Goal: Communication & Community: Answer question/provide support

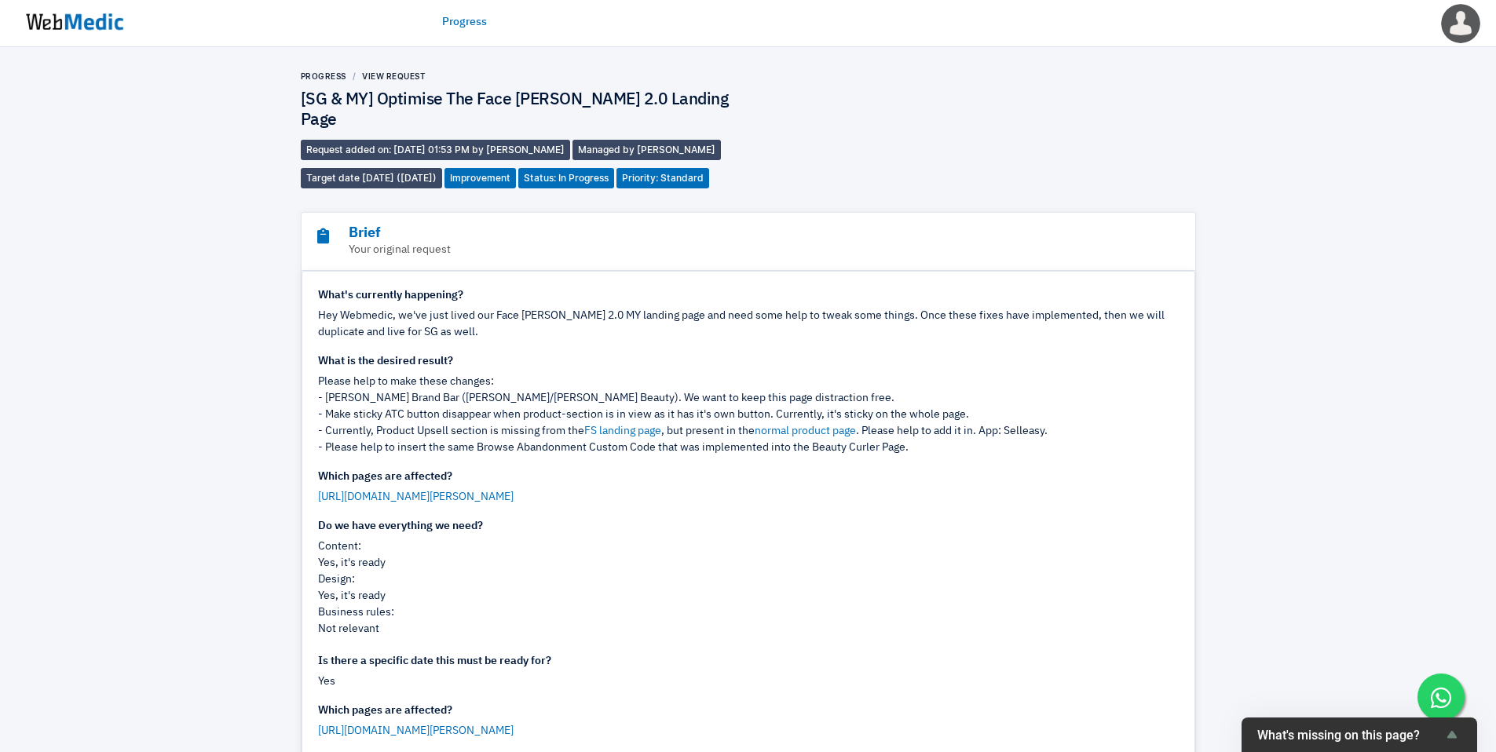
click at [93, 27] on img at bounding box center [75, 22] width 118 height 49
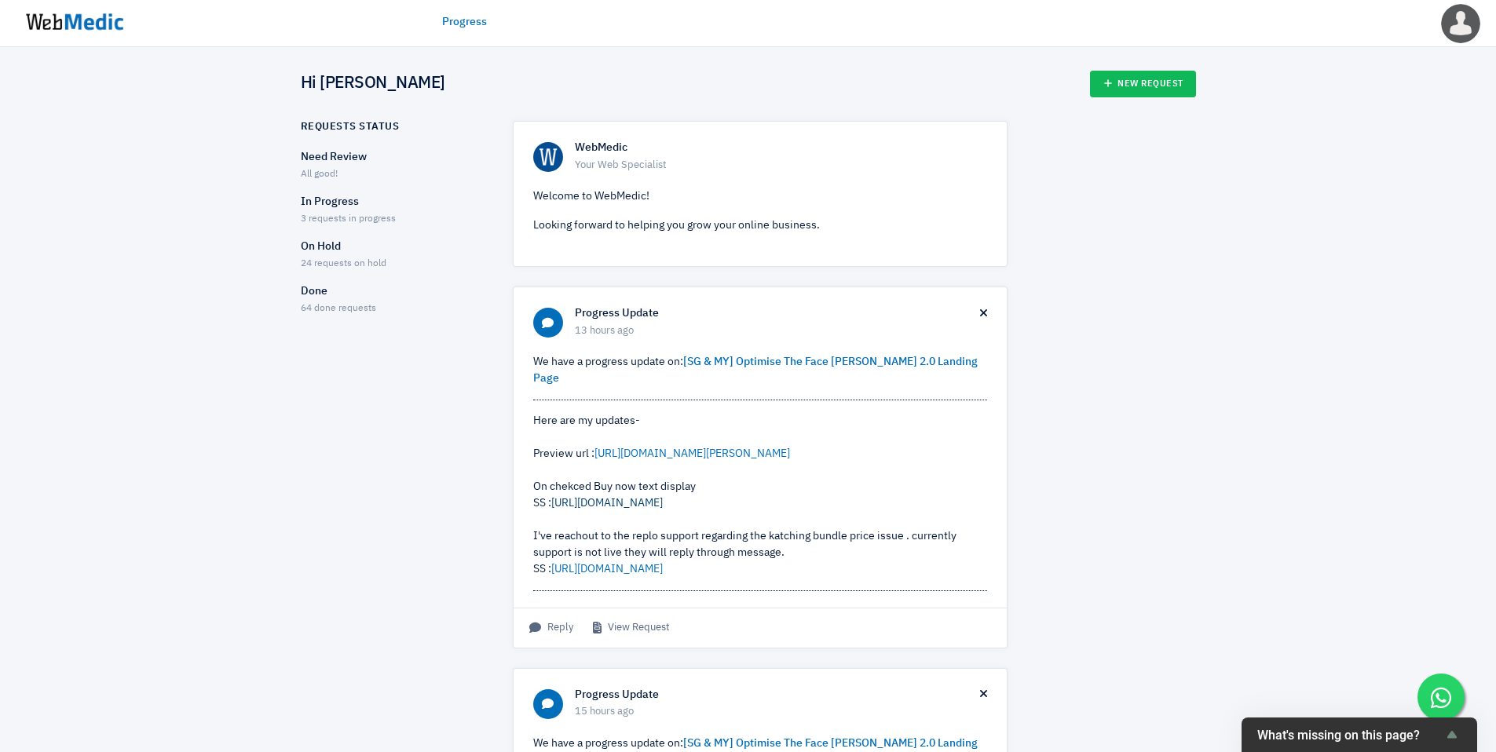
click at [628, 498] on link "[URL][DOMAIN_NAME]" at bounding box center [607, 503] width 112 height 11
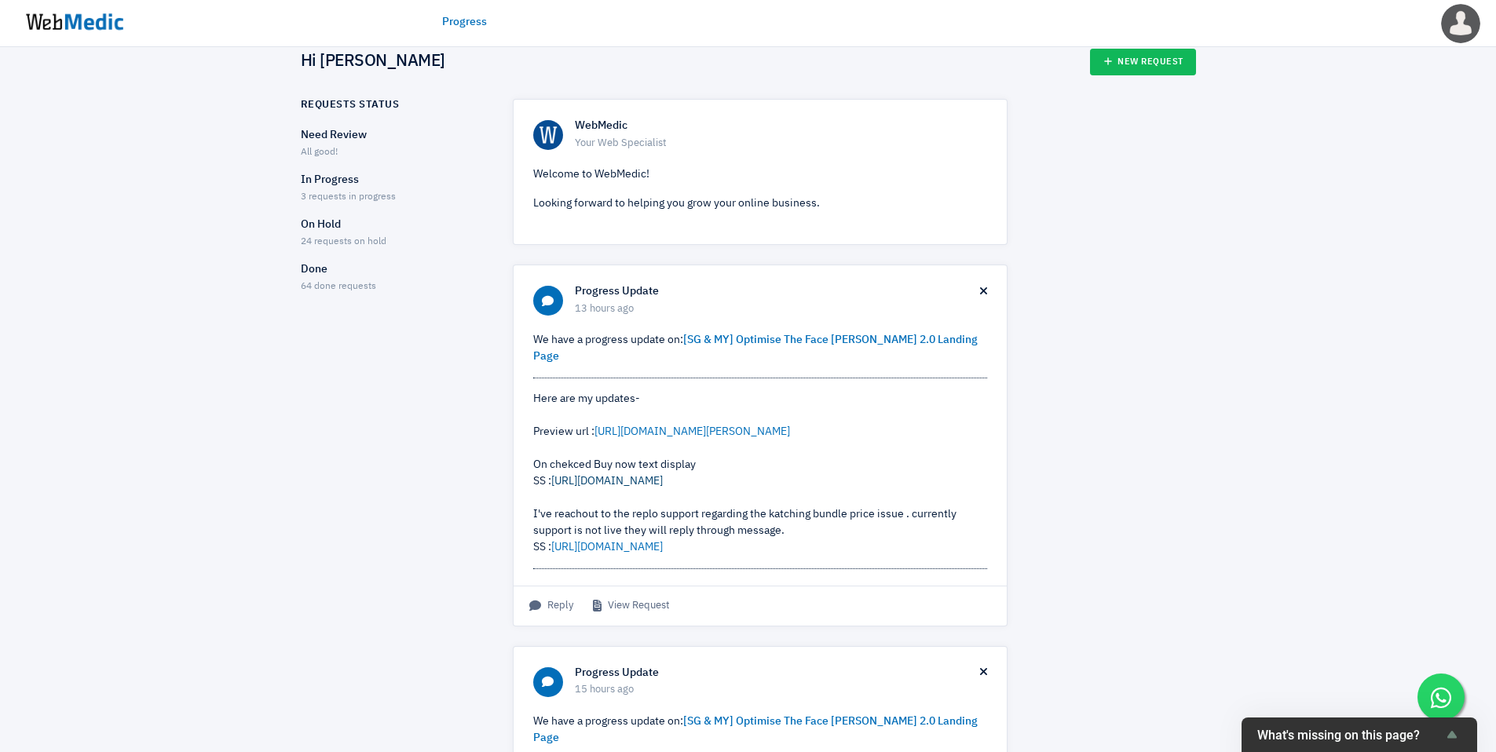
scroll to position [24, 0]
click at [655, 540] on link "[URL][DOMAIN_NAME]" at bounding box center [607, 545] width 112 height 11
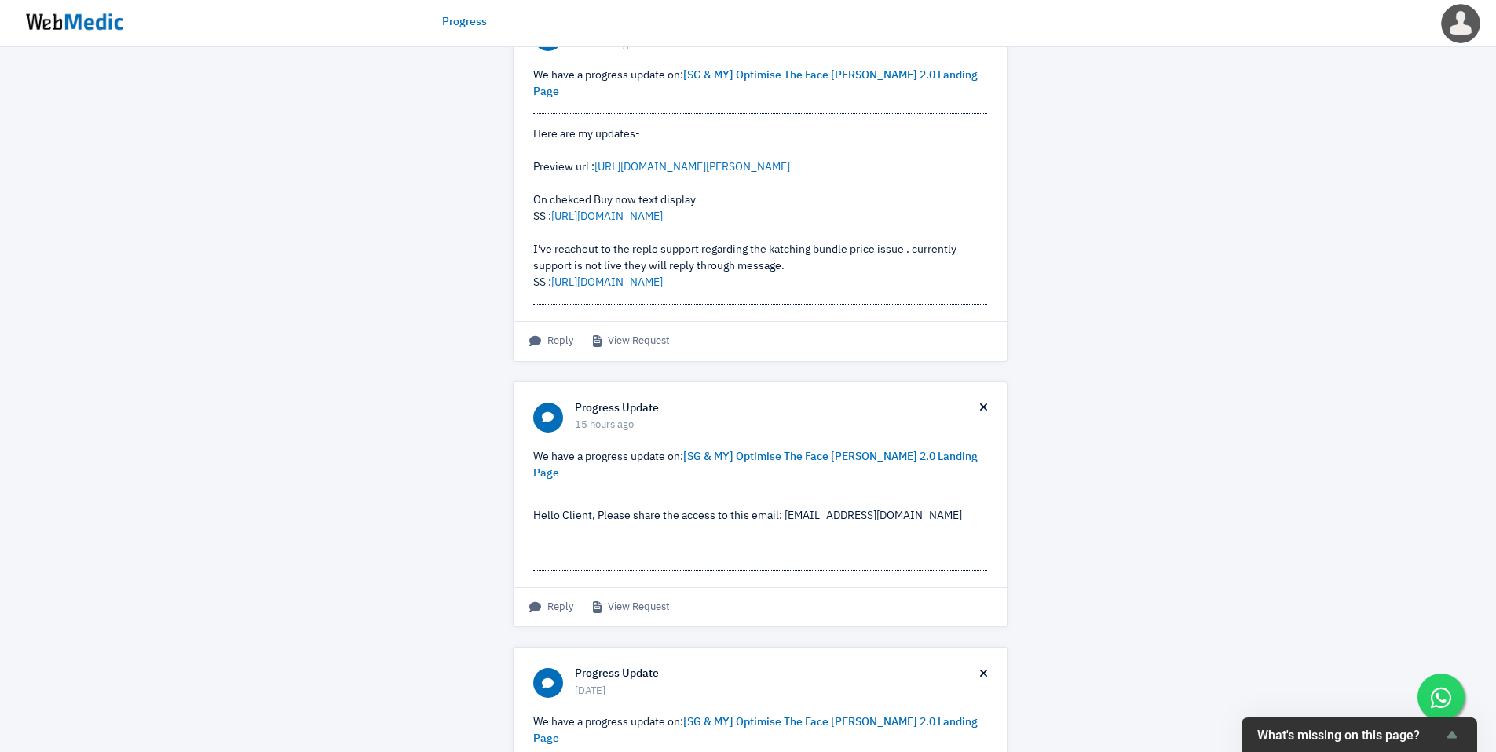
scroll to position [0, 0]
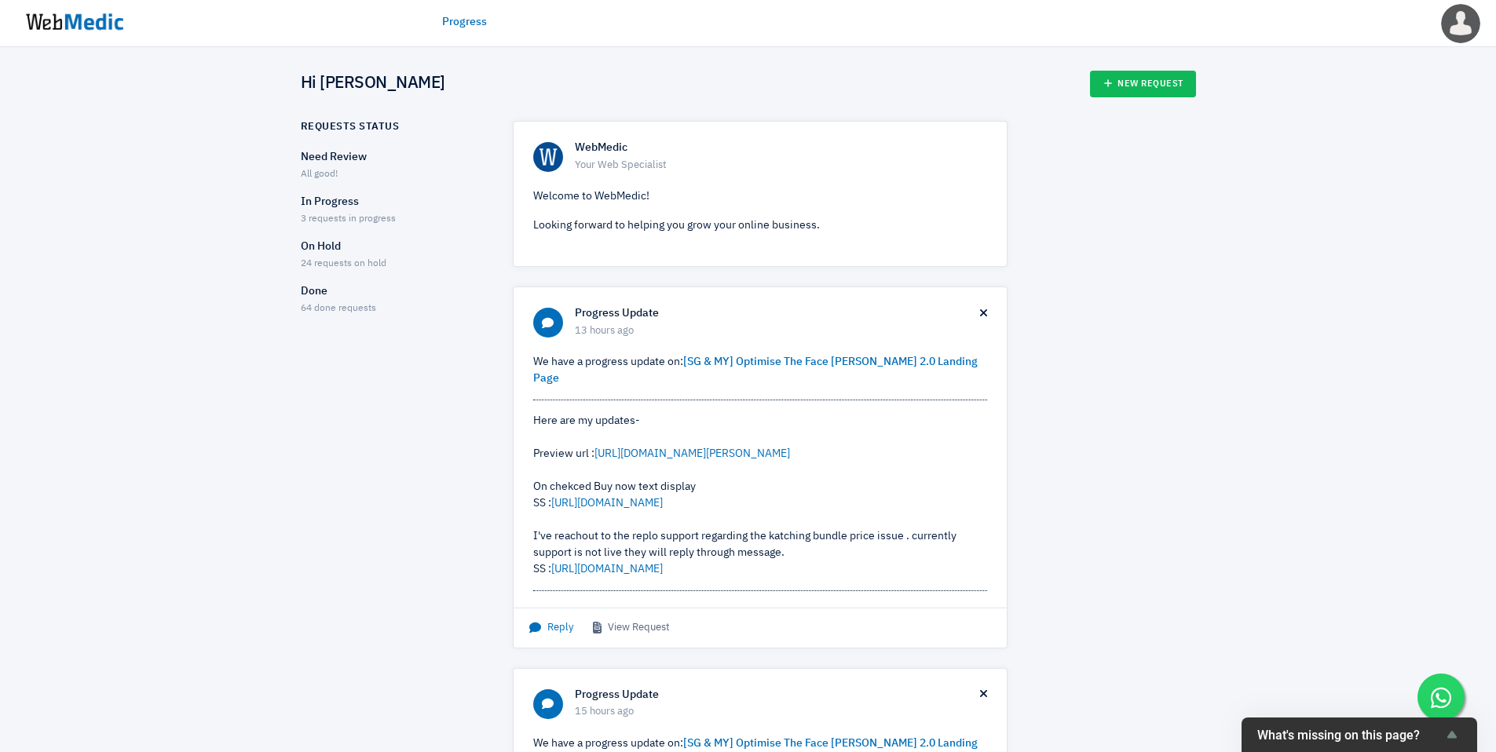
click at [553, 621] on span "Reply" at bounding box center [551, 629] width 44 height 16
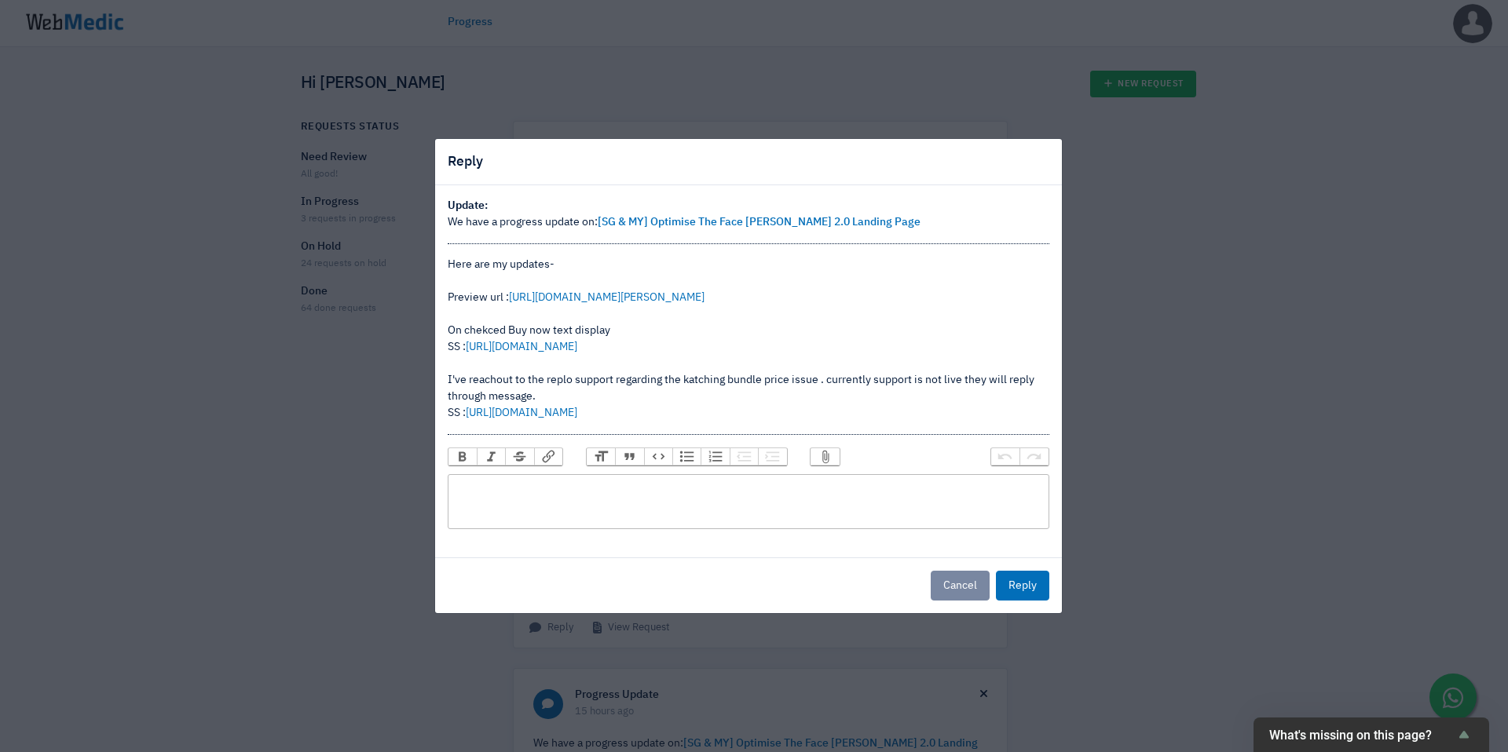
click at [690, 499] on trix-editor at bounding box center [749, 501] width 602 height 55
drag, startPoint x: 656, startPoint y: 412, endPoint x: 441, endPoint y: 252, distance: 267.7
click at [441, 252] on div "Update: We have a progress update on: [SG & MY] Optimise The Face Shaver 2.0 La…" at bounding box center [748, 371] width 627 height 372
copy div "Here are my updates- Preview url : https://nateskin.com.my/pages/the-face-shave…"
click at [656, 496] on trix-editor at bounding box center [749, 501] width 602 height 55
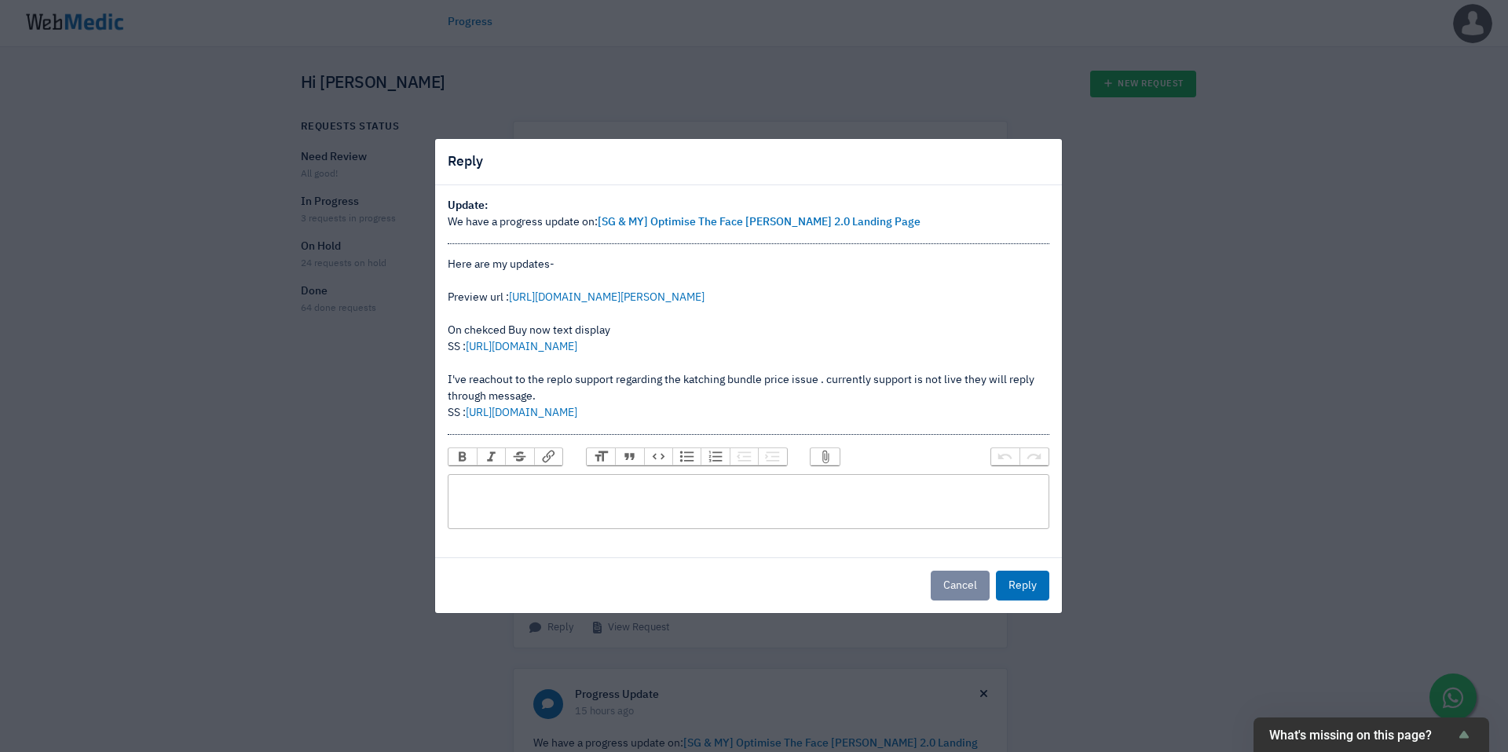
paste trix-editor "<div>Here are my updates- <br><br>Preview url : <a href="https://nateskin.com.m…"
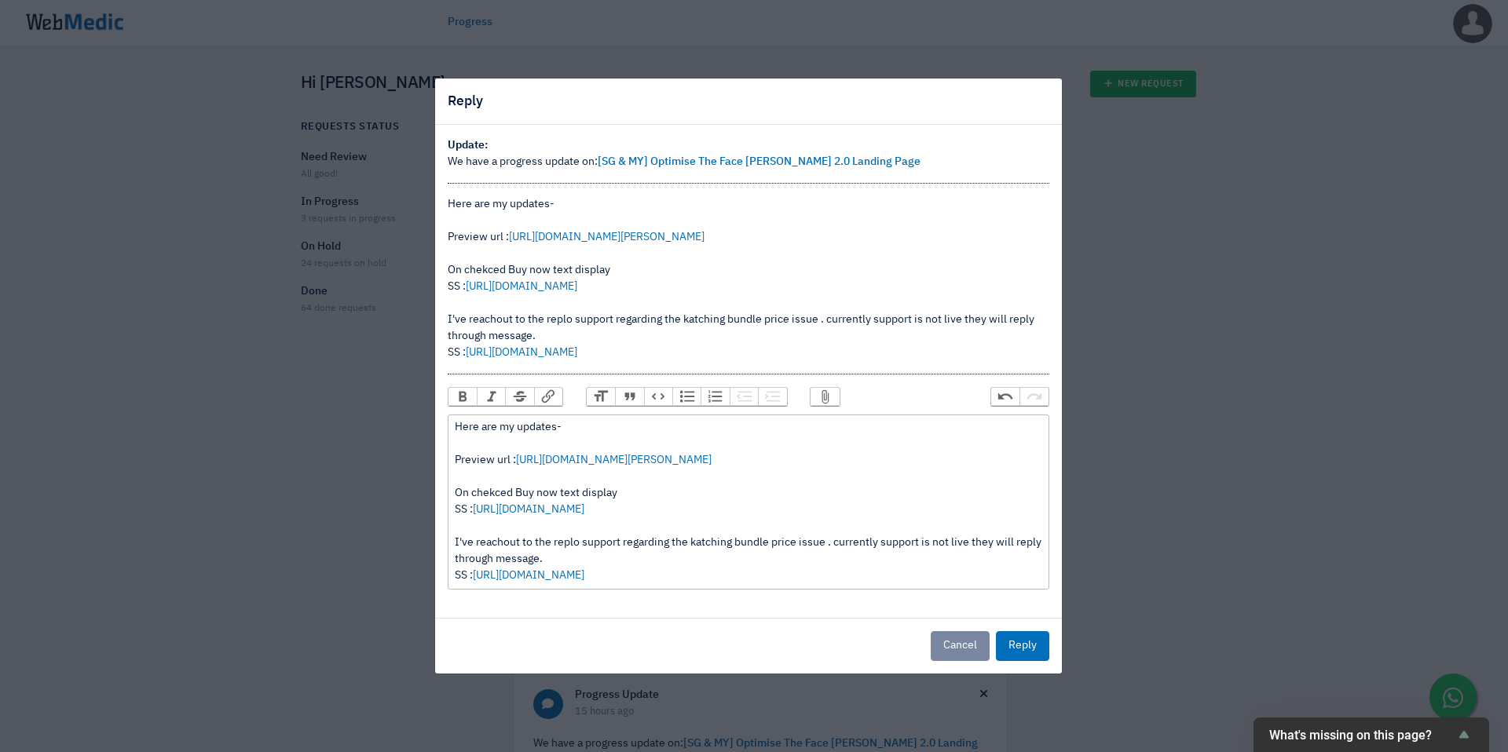
click at [770, 503] on div "Here are my updates- Preview url : https://nateskin.com.my/pages/the-face-shave…" at bounding box center [748, 501] width 587 height 165
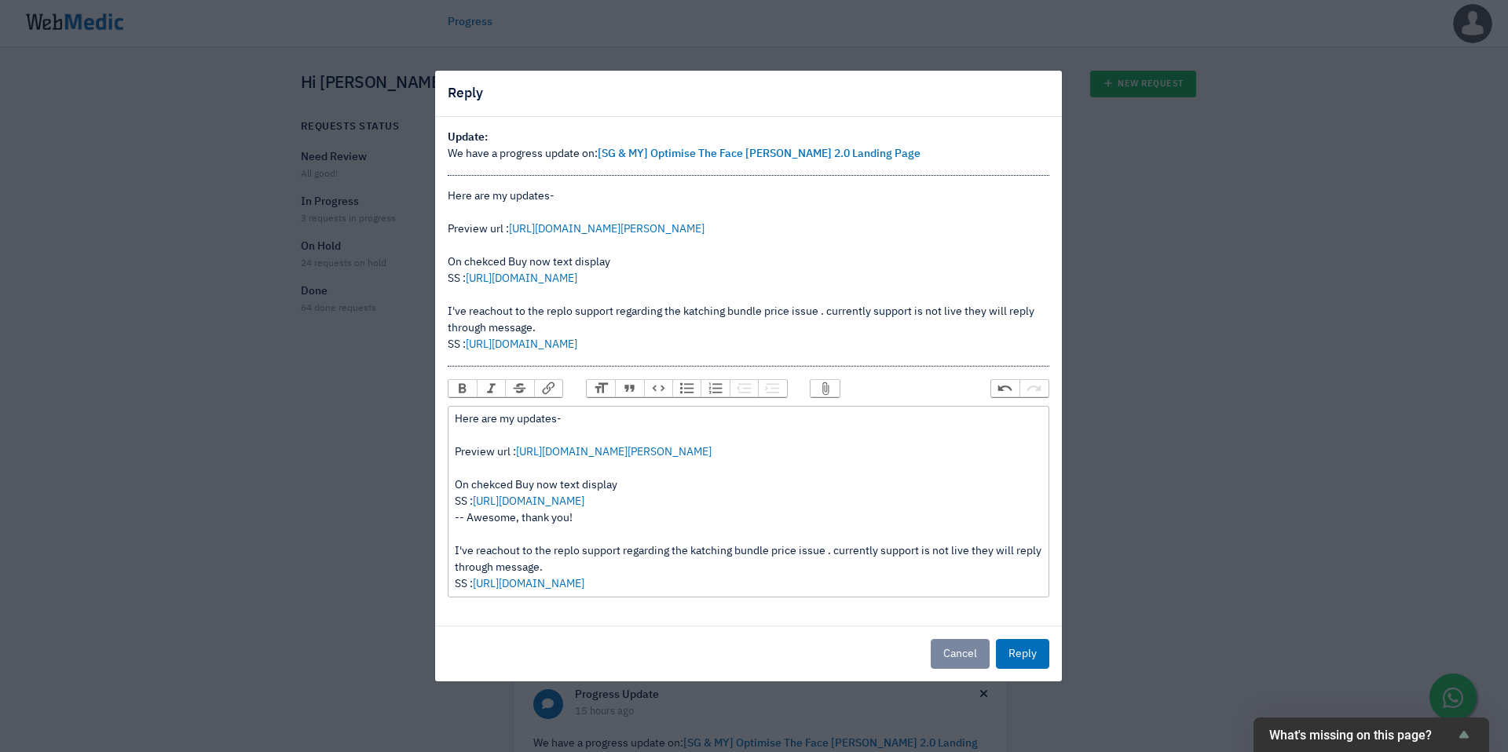
click at [772, 595] on trix-editor "Here are my updates- Preview url : https://nateskin.com.my/pages/the-face-shave…" at bounding box center [749, 502] width 602 height 192
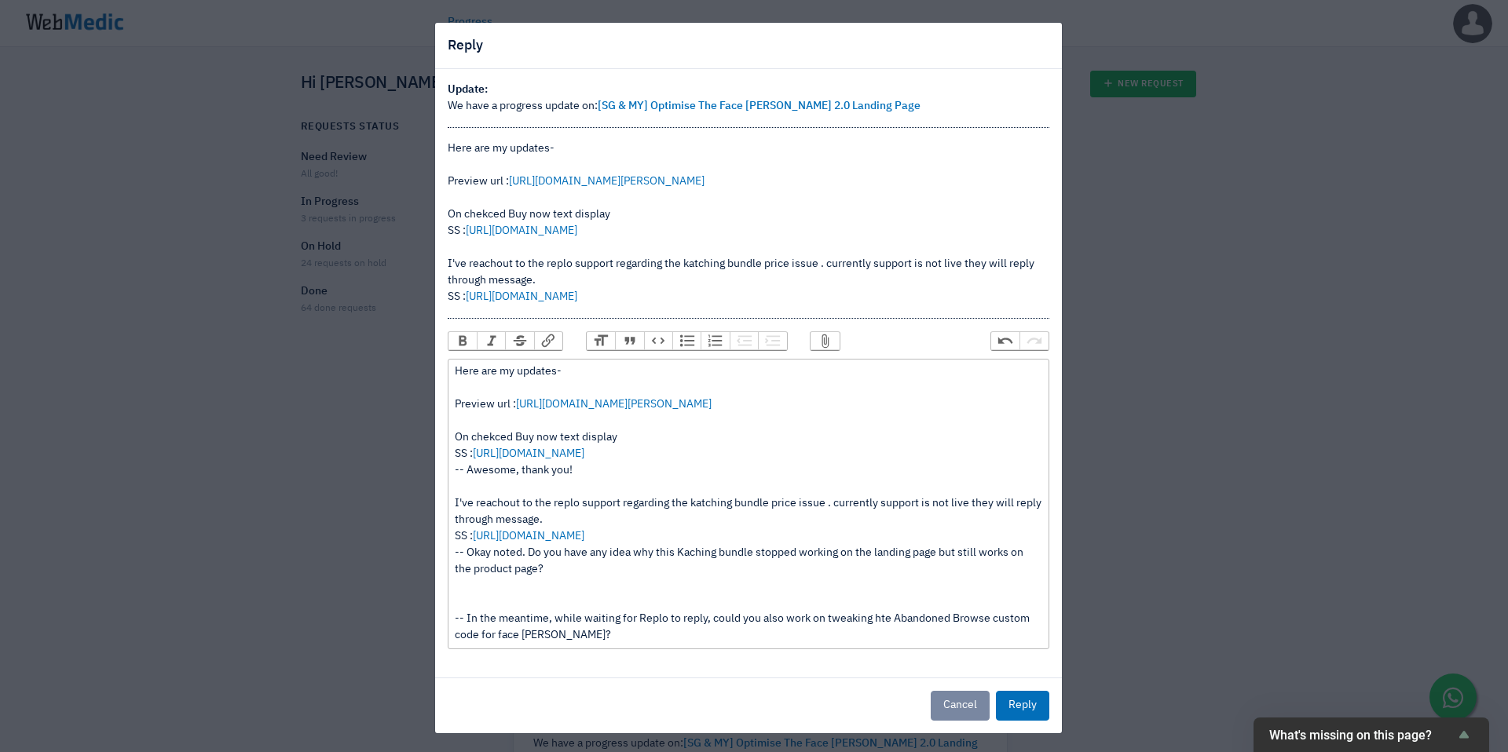
click at [605, 637] on div "Here are my updates- Preview url : https://nateskin.com.my/pages/the-face-shave…" at bounding box center [748, 504] width 587 height 280
drag, startPoint x: 605, startPoint y: 637, endPoint x: 477, endPoint y: 641, distance: 128.1
click at [477, 641] on div "Here are my updates- Preview url : https://nateskin.com.my/pages/the-face-shave…" at bounding box center [748, 504] width 587 height 280
drag, startPoint x: 476, startPoint y: 639, endPoint x: 555, endPoint y: 633, distance: 79.5
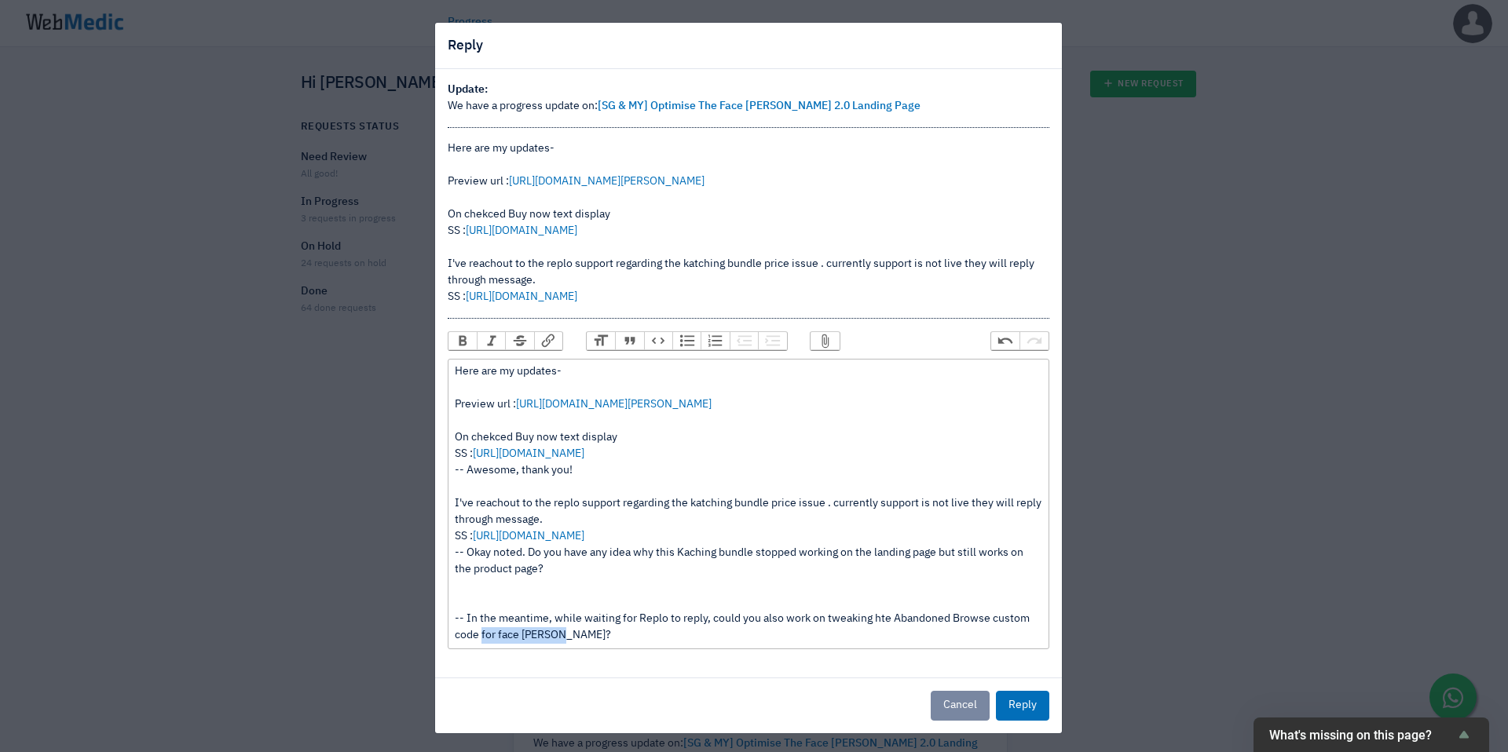
click at [557, 633] on div "Here are my updates- Preview url : https://nateskin.com.my/pages/the-face-shave…" at bounding box center [748, 504] width 587 height 280
paste trix-editor "https://webmedic.app/request/view/EqVOVRrSmbC0"
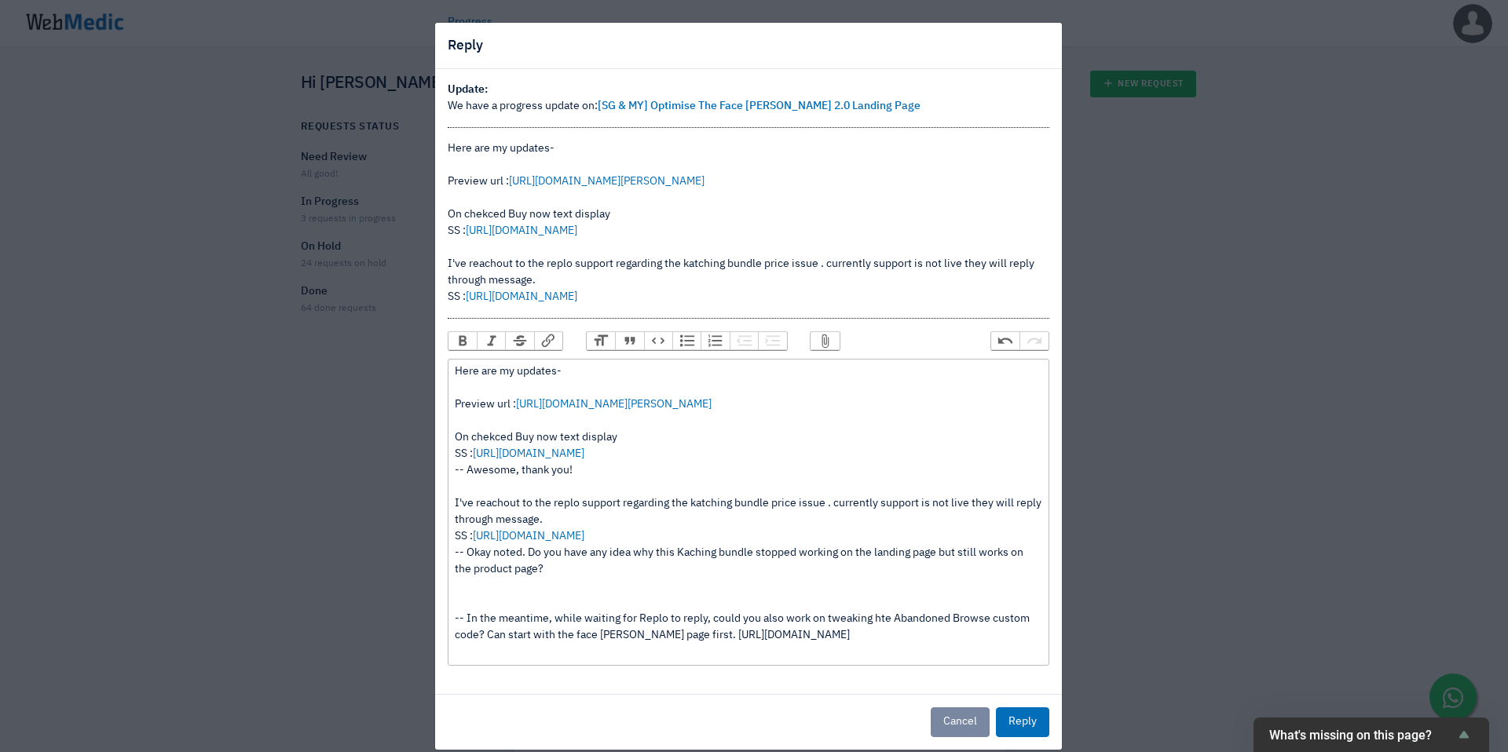
click at [765, 626] on div "Here are my updates- Preview url : https://nateskin.com.my/pages/the-face-shave…" at bounding box center [748, 512] width 587 height 297
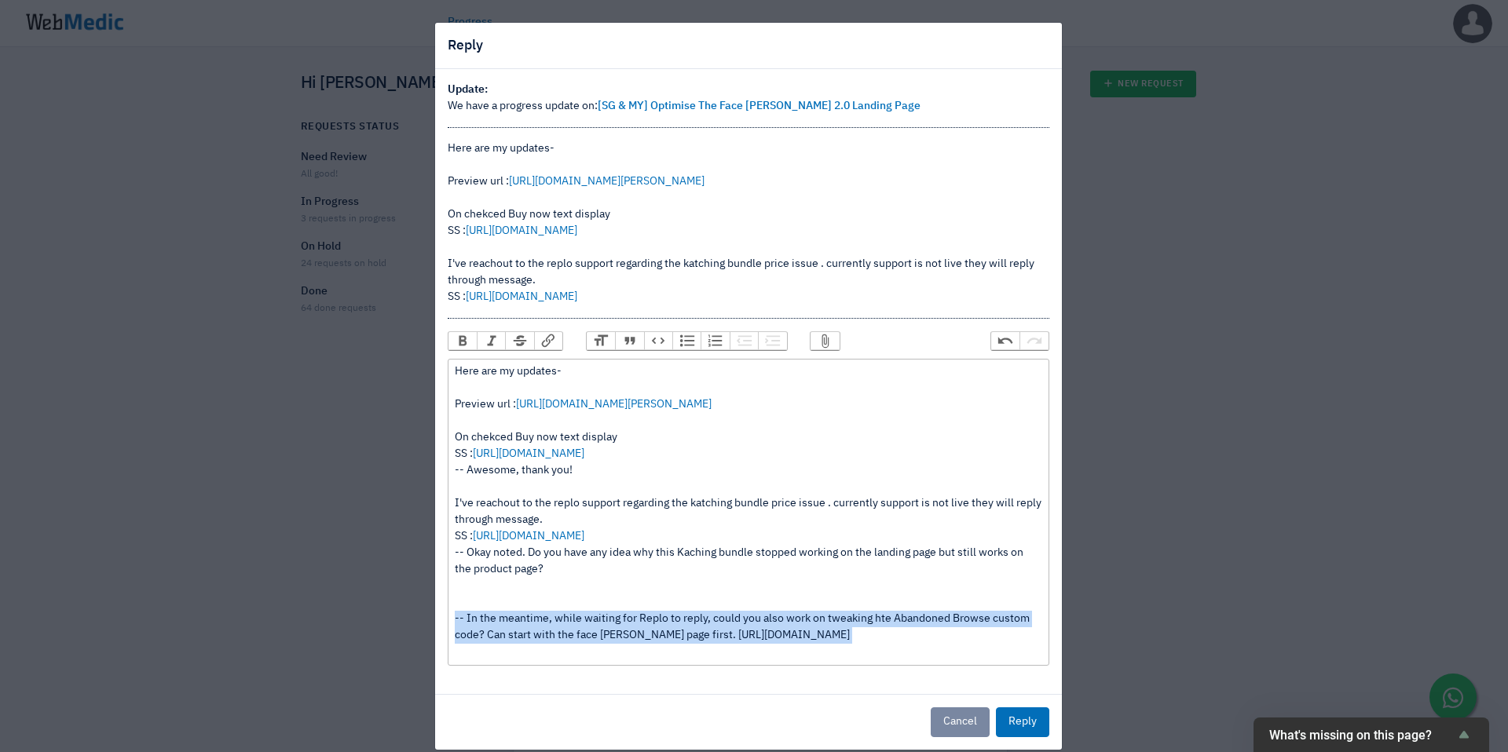
click at [765, 626] on div "Here are my updates- Preview url : https://nateskin.com.my/pages/the-face-shave…" at bounding box center [748, 512] width 587 height 297
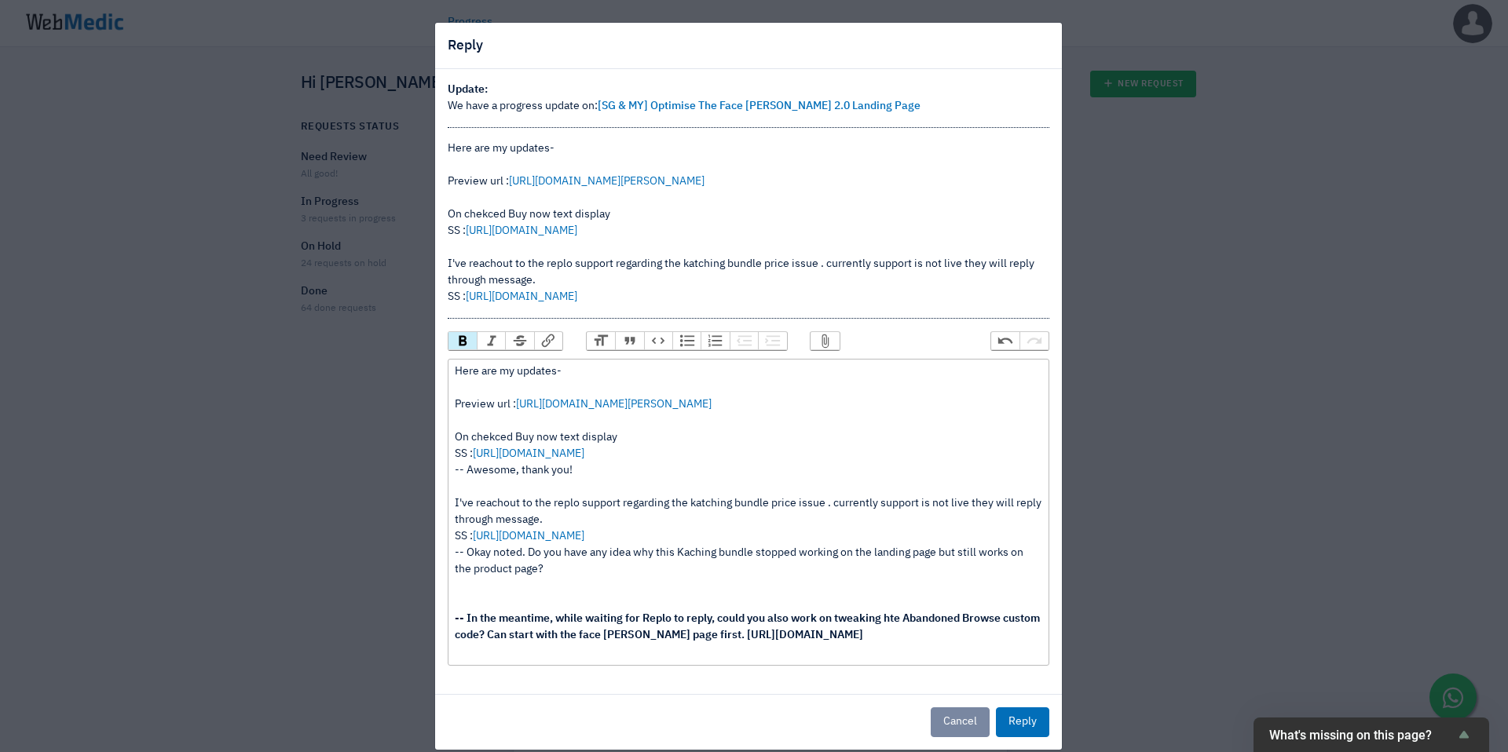
click at [652, 558] on div "Here are my updates- Preview url : https://nateskin.com.my/pages/the-face-shave…" at bounding box center [748, 512] width 587 height 297
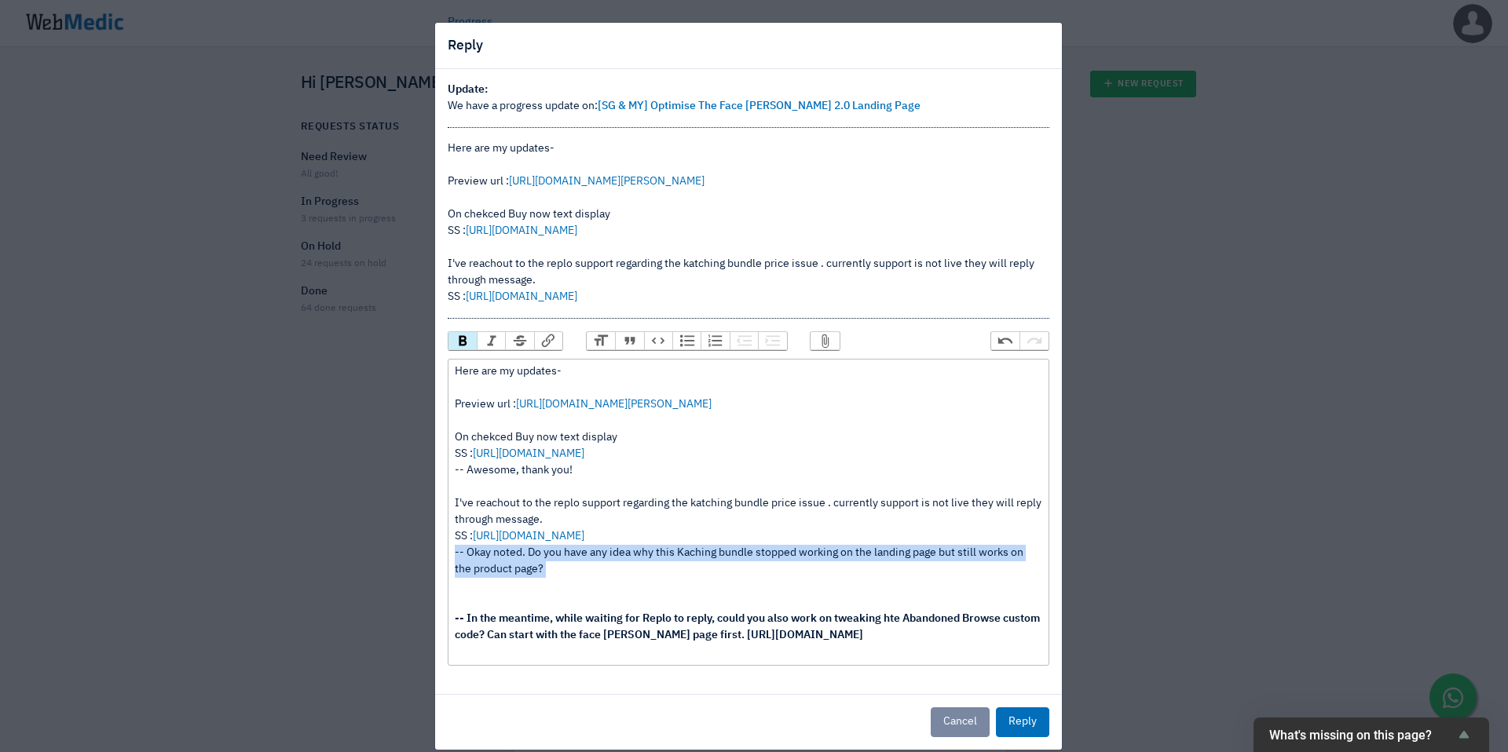
click at [652, 558] on div "Here are my updates- Preview url : https://nateskin.com.my/pages/the-face-shave…" at bounding box center [748, 512] width 587 height 297
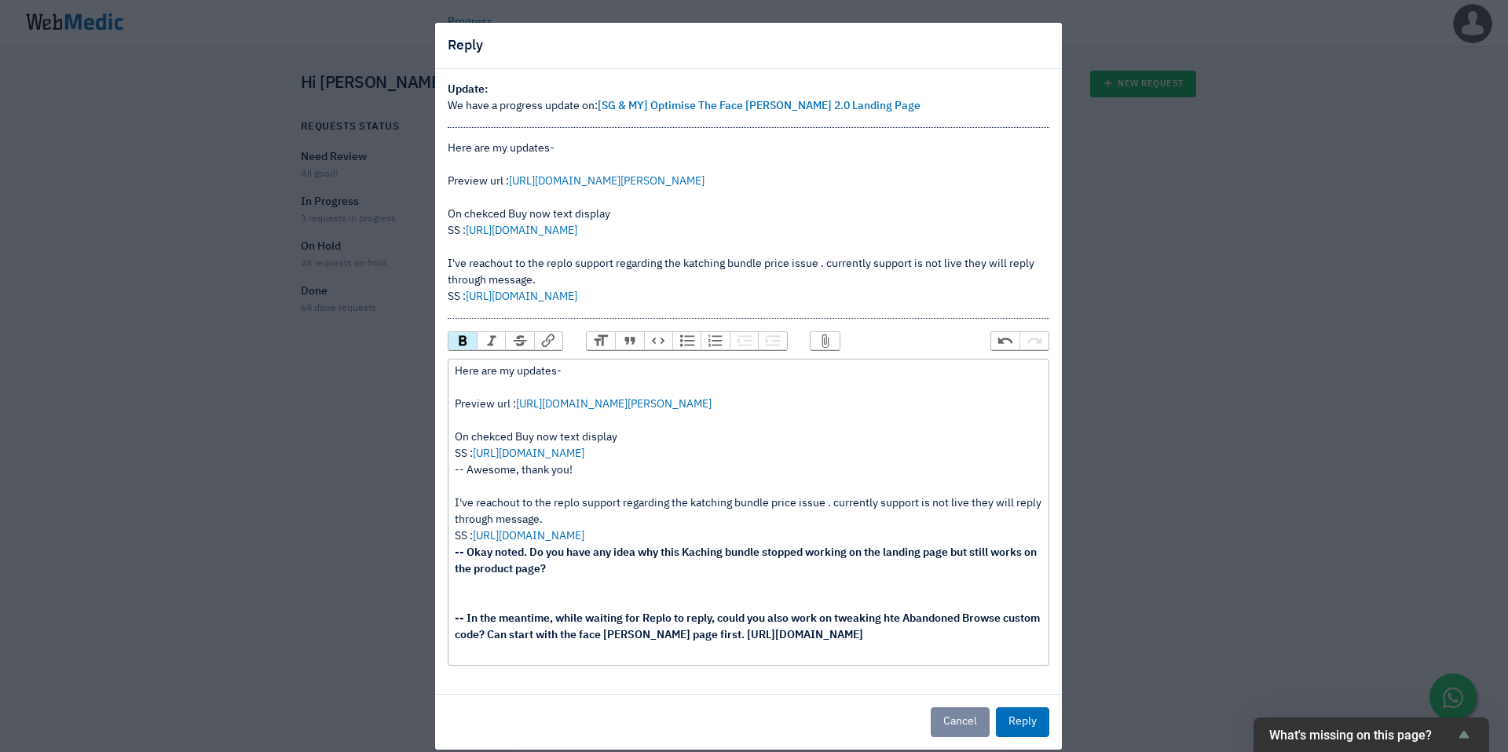
click at [502, 475] on div "Here are my updates- Preview url : https://nateskin.com.my/pages/the-face-shave…" at bounding box center [748, 512] width 587 height 297
type trix-editor "<div>Here are my updates- <br><br>Preview url : <a href="https://nateskin.com.m…"
click at [670, 583] on div "Here are my updates- Preview url : https://nateskin.com.my/pages/the-face-shave…" at bounding box center [748, 512] width 587 height 297
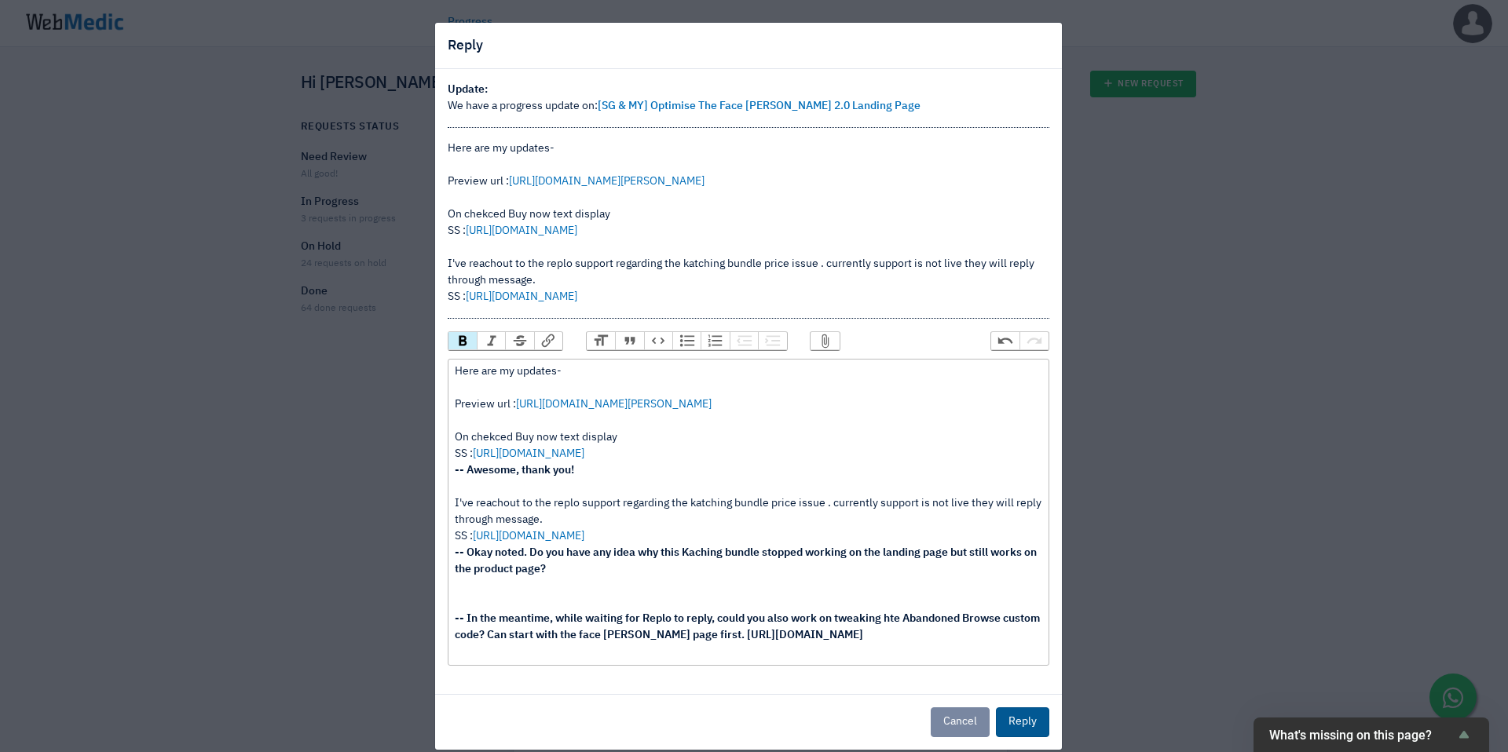
click at [1020, 720] on button "Reply" at bounding box center [1022, 723] width 53 height 30
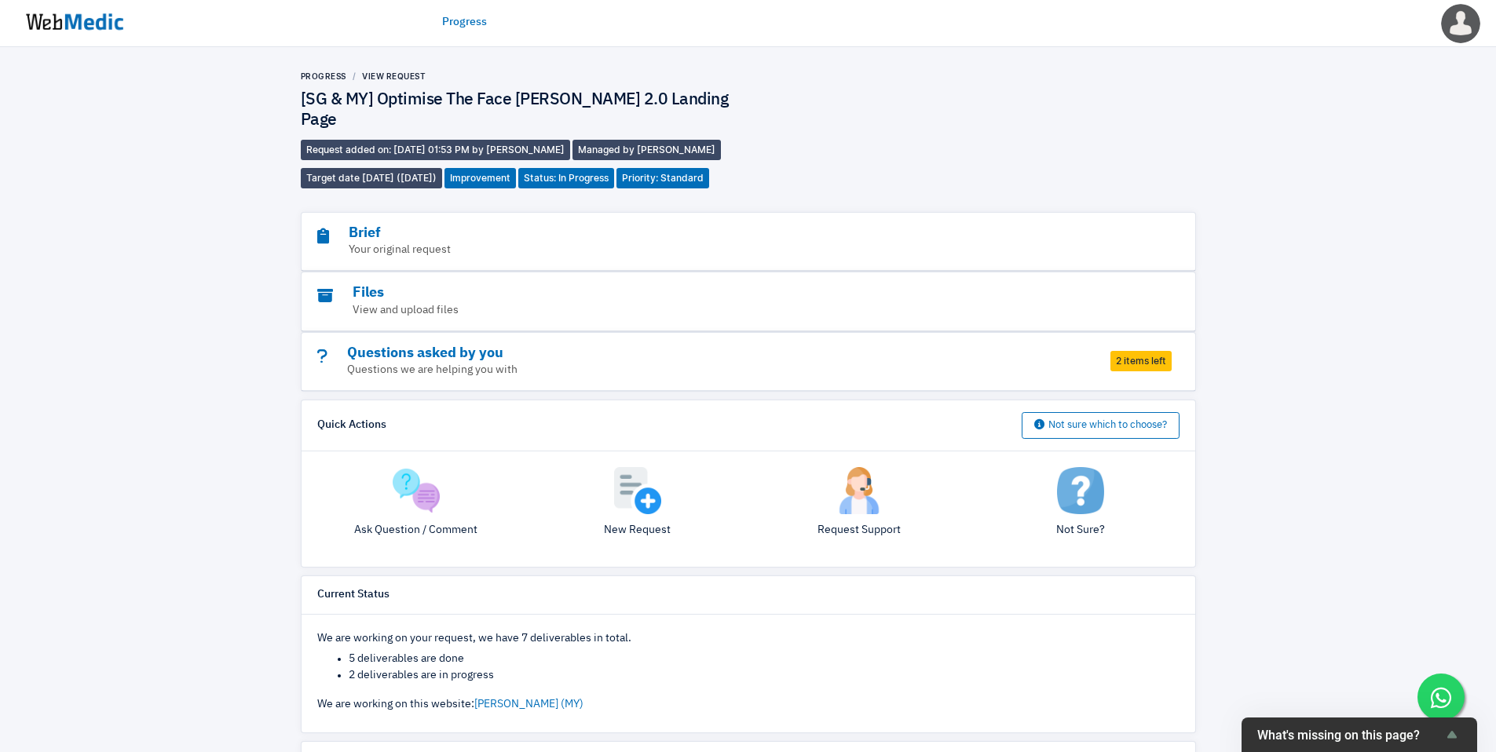
click at [75, 24] on img at bounding box center [75, 22] width 118 height 49
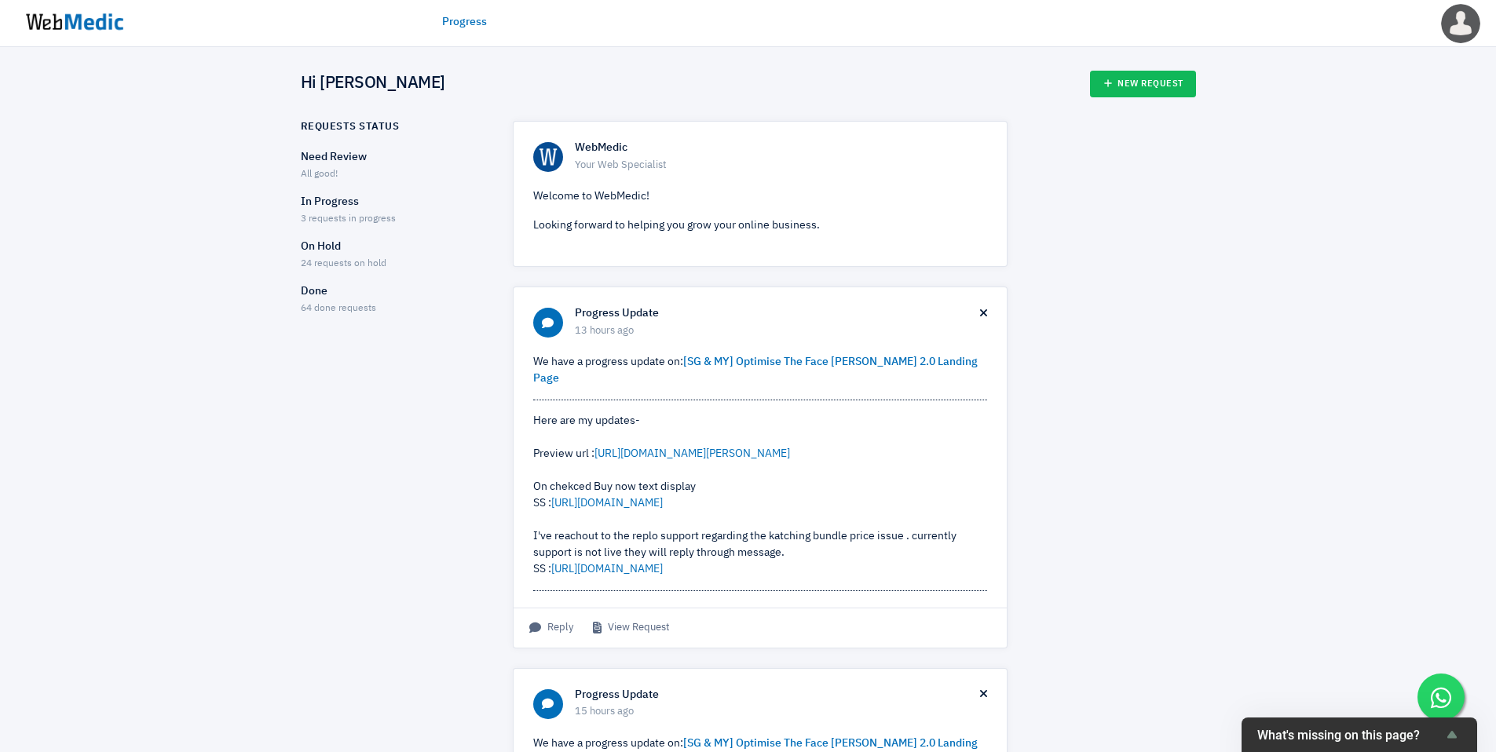
click at [345, 201] on p "In Progress" at bounding box center [393, 202] width 185 height 16
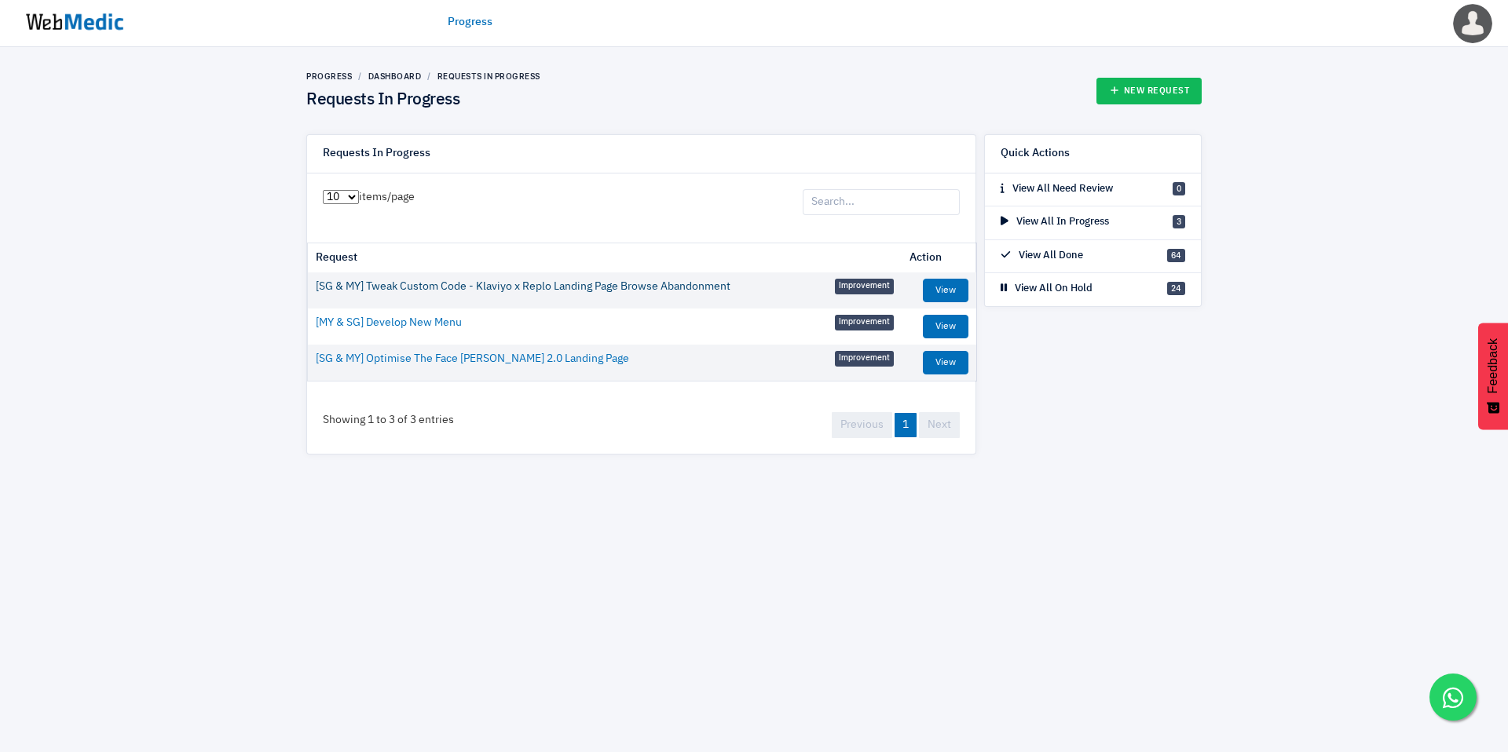
click at [492, 284] on link "[SG & MY] Tweak Custom Code - Klaviyo x Replo Landing Page Browse Abandonment" at bounding box center [523, 287] width 415 height 16
